Goal: Task Accomplishment & Management: Use online tool/utility

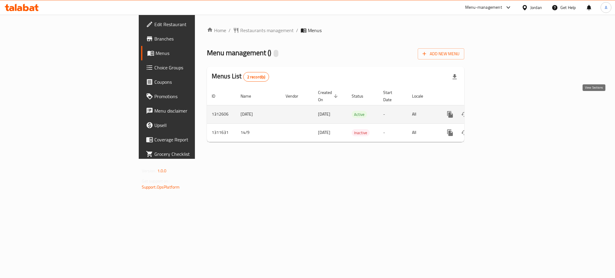
click at [496, 112] on icon "enhanced table" at bounding box center [493, 114] width 5 height 5
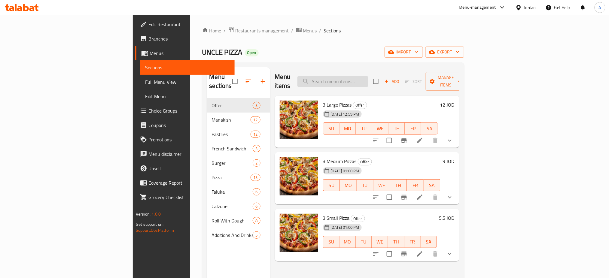
click at [368, 76] on input "search" at bounding box center [332, 81] width 71 height 11
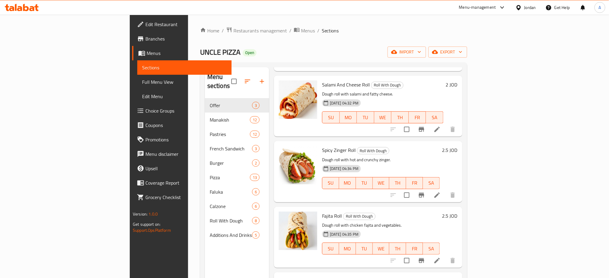
scroll to position [160, 0]
type input "roll"
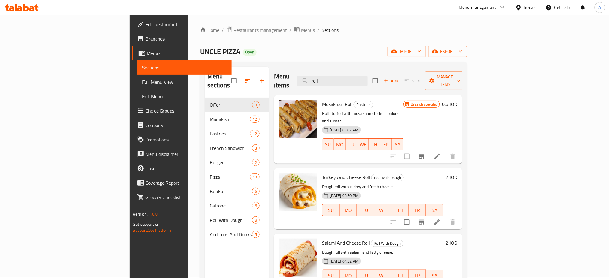
scroll to position [0, 0]
click at [389, 79] on icon "button" at bounding box center [385, 81] width 5 height 5
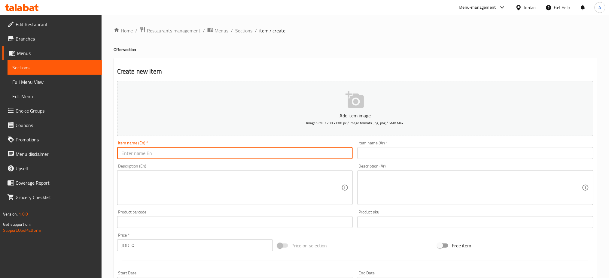
click at [299, 147] on input "text" at bounding box center [235, 153] width 236 height 12
type input "Halloumi roll"
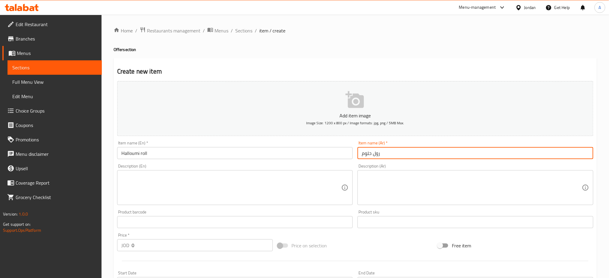
scroll to position [114, 0]
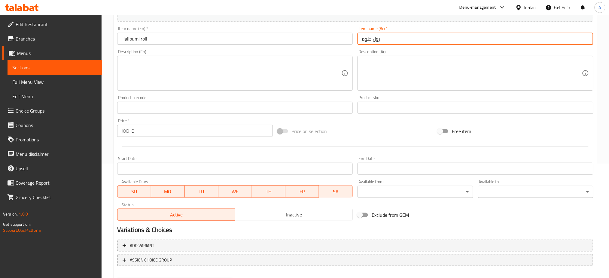
type input "رول حلوم"
drag, startPoint x: 87, startPoint y: 101, endPoint x: 20, endPoint y: 106, distance: 66.9
click at [48, 101] on div "Edit Restaurant Branches Menus Sections Full Menu View Edit Menu Choice Groups …" at bounding box center [304, 105] width 609 height 410
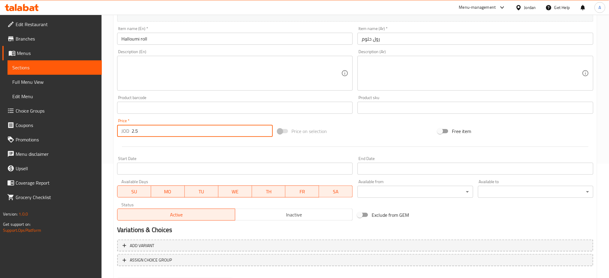
type input "2.5"
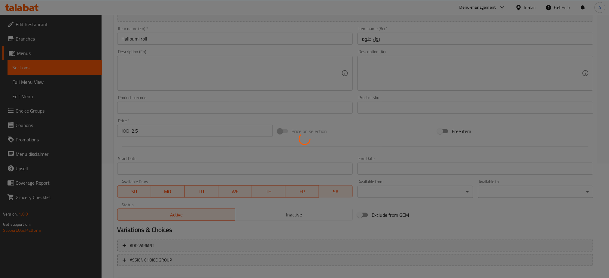
type input "0"
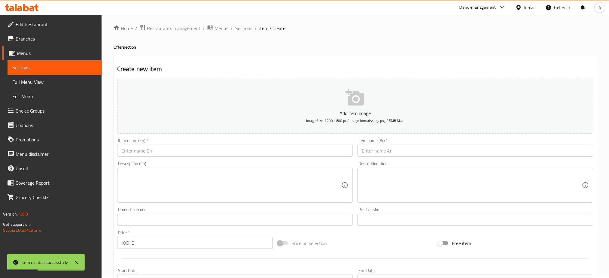
scroll to position [0, 0]
click at [164, 34] on span "Restaurants management" at bounding box center [170, 31] width 61 height 8
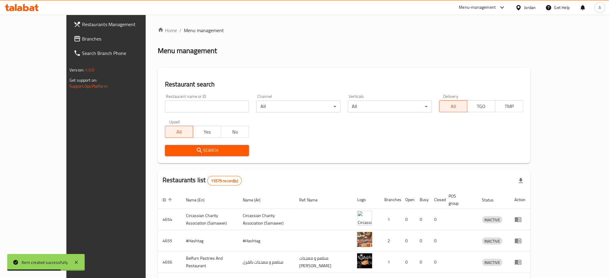
click at [82, 38] on span "Branches" at bounding box center [122, 38] width 81 height 7
